Goal: Task Accomplishment & Management: Manage account settings

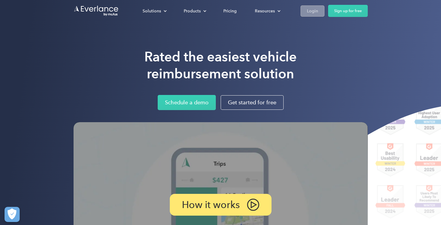
click at [315, 9] on div "Login" at bounding box center [312, 11] width 11 height 8
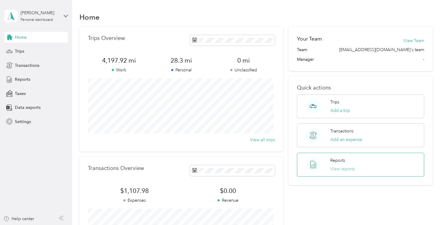
click at [343, 166] on button "View reports" at bounding box center [342, 169] width 25 height 6
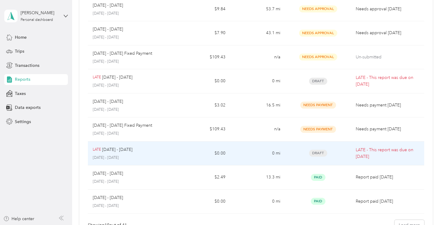
scroll to position [121, 0]
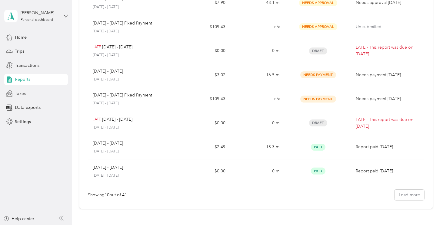
click at [23, 93] on span "Taxes" at bounding box center [20, 94] width 11 height 6
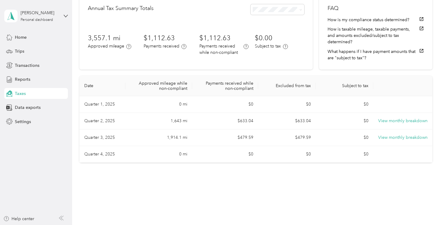
scroll to position [31, 0]
click at [359, 56] on button "What happens if I have payment amounts that are "subject to tax"?" at bounding box center [375, 54] width 96 height 13
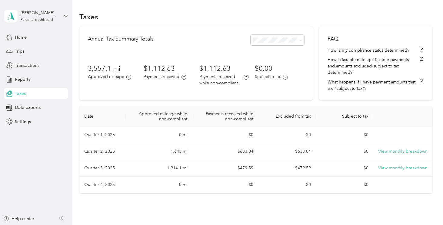
scroll to position [0, 0]
click at [31, 107] on span "Data exports" at bounding box center [28, 107] width 26 height 6
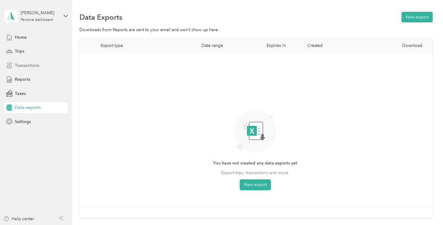
click at [26, 67] on span "Transactions" at bounding box center [27, 65] width 25 height 6
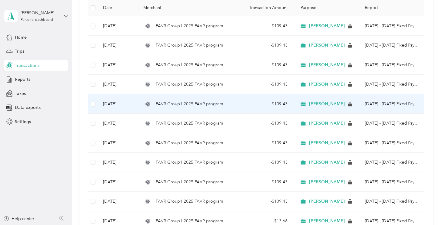
scroll to position [91, 0]
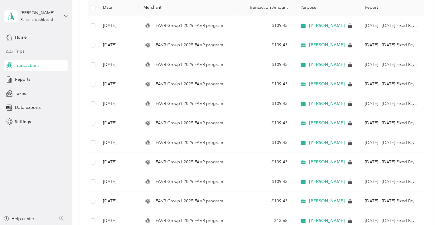
click at [23, 51] on span "Trips" at bounding box center [19, 51] width 9 height 6
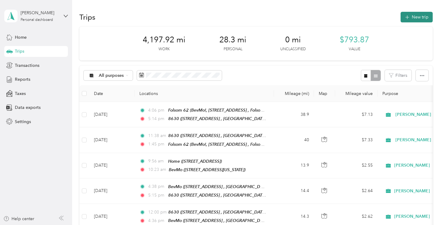
click at [410, 14] on button "New trip" at bounding box center [416, 17] width 32 height 11
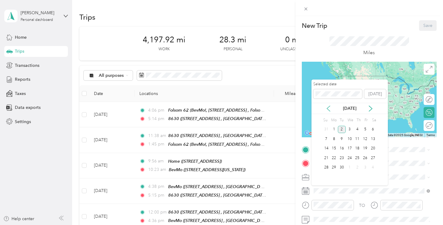
click at [329, 106] on icon at bounding box center [328, 109] width 6 height 6
click at [372, 166] on div "30" at bounding box center [373, 168] width 8 height 8
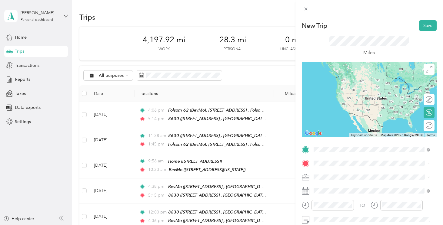
click at [343, 108] on div "BevMo [STREET_ADDRESS][US_STATE]" at bounding box center [355, 103] width 61 height 13
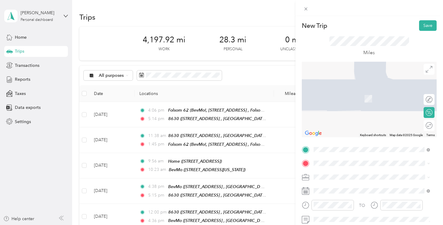
click at [346, 119] on span "[STREET_ADDRESS]" at bounding box center [344, 116] width 38 height 5
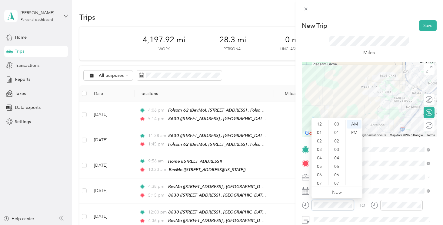
scroll to position [36, 0]
click at [321, 122] on div "04" at bounding box center [319, 122] width 15 height 8
click at [359, 132] on div "PM" at bounding box center [354, 133] width 15 height 8
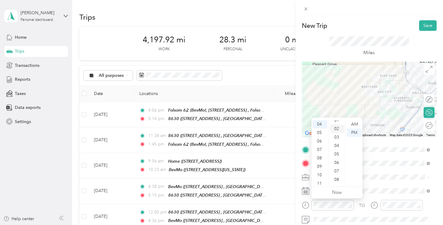
click at [338, 129] on div "02" at bounding box center [337, 129] width 15 height 8
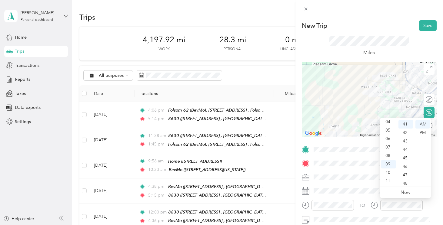
scroll to position [13, 0]
drag, startPoint x: 388, startPoint y: 122, endPoint x: 393, endPoint y: 121, distance: 4.3
click at [393, 121] on ul "12 01 02 03 04 05 06 07 08 09 10 11" at bounding box center [388, 152] width 17 height 65
click at [389, 158] on div "04" at bounding box center [388, 158] width 15 height 8
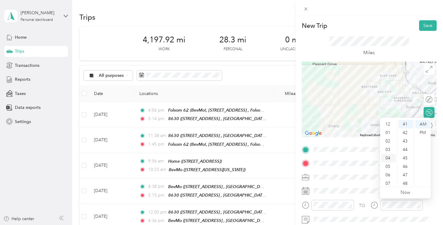
scroll to position [34, 0]
click at [423, 130] on div "PM" at bounding box center [422, 133] width 15 height 8
click at [422, 132] on div "PM" at bounding box center [422, 133] width 15 height 8
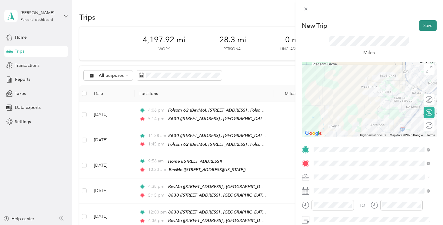
click at [422, 23] on button "Save" at bounding box center [428, 25] width 18 height 11
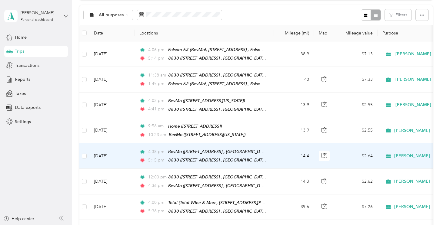
scroll to position [0, 0]
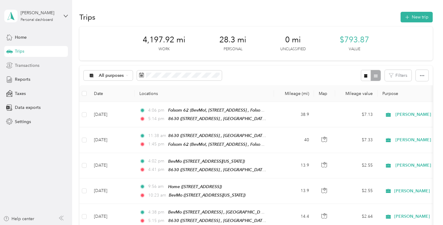
click at [28, 63] on span "Transactions" at bounding box center [27, 65] width 25 height 6
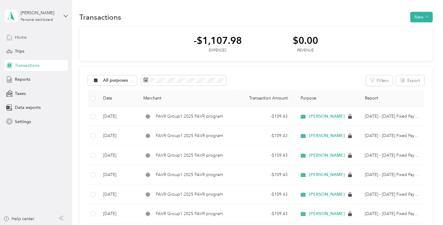
click at [20, 35] on span "Home" at bounding box center [21, 37] width 12 height 6
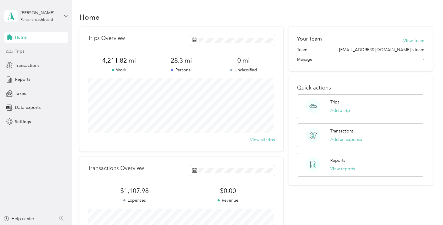
click at [23, 48] on span "Trips" at bounding box center [19, 51] width 9 height 6
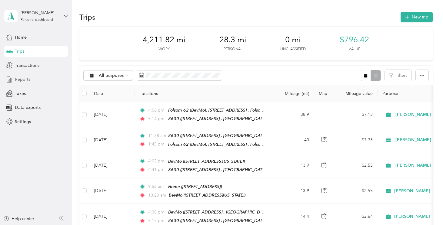
click at [24, 76] on span "Reports" at bounding box center [22, 79] width 15 height 6
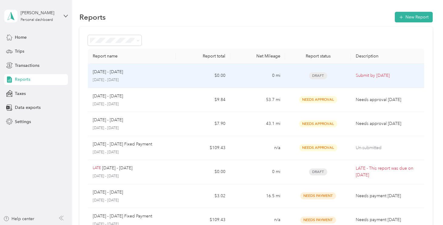
click at [320, 74] on span "Draft" at bounding box center [318, 75] width 18 height 7
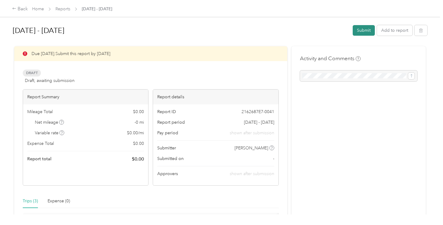
click at [367, 28] on button "Submit" at bounding box center [363, 30] width 22 height 11
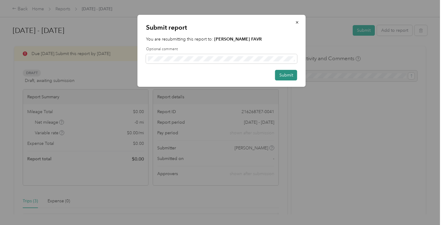
click at [283, 73] on button "Submit" at bounding box center [286, 75] width 22 height 11
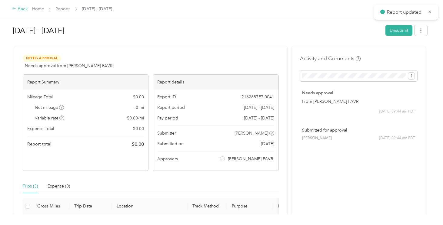
click at [15, 8] on icon at bounding box center [14, 8] width 4 height 4
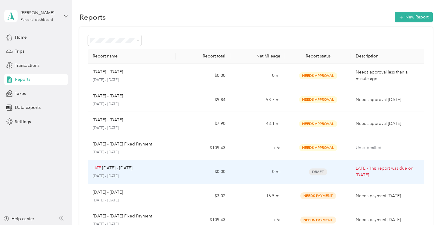
click at [315, 170] on span "Draft" at bounding box center [318, 172] width 18 height 7
